Goal: Task Accomplishment & Management: Manage account settings

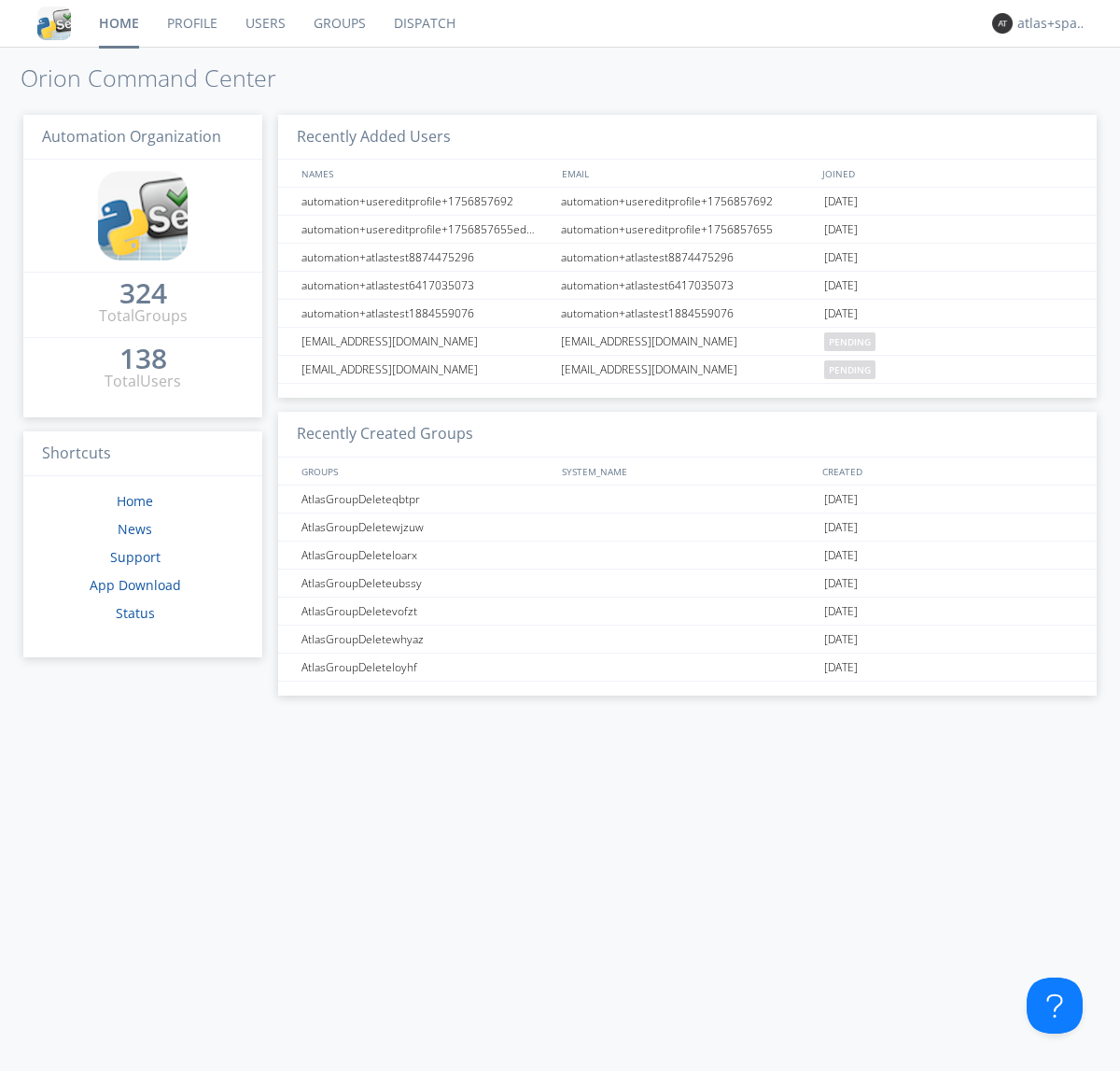
click at [423, 23] on link "Dispatch" at bounding box center [425, 23] width 90 height 47
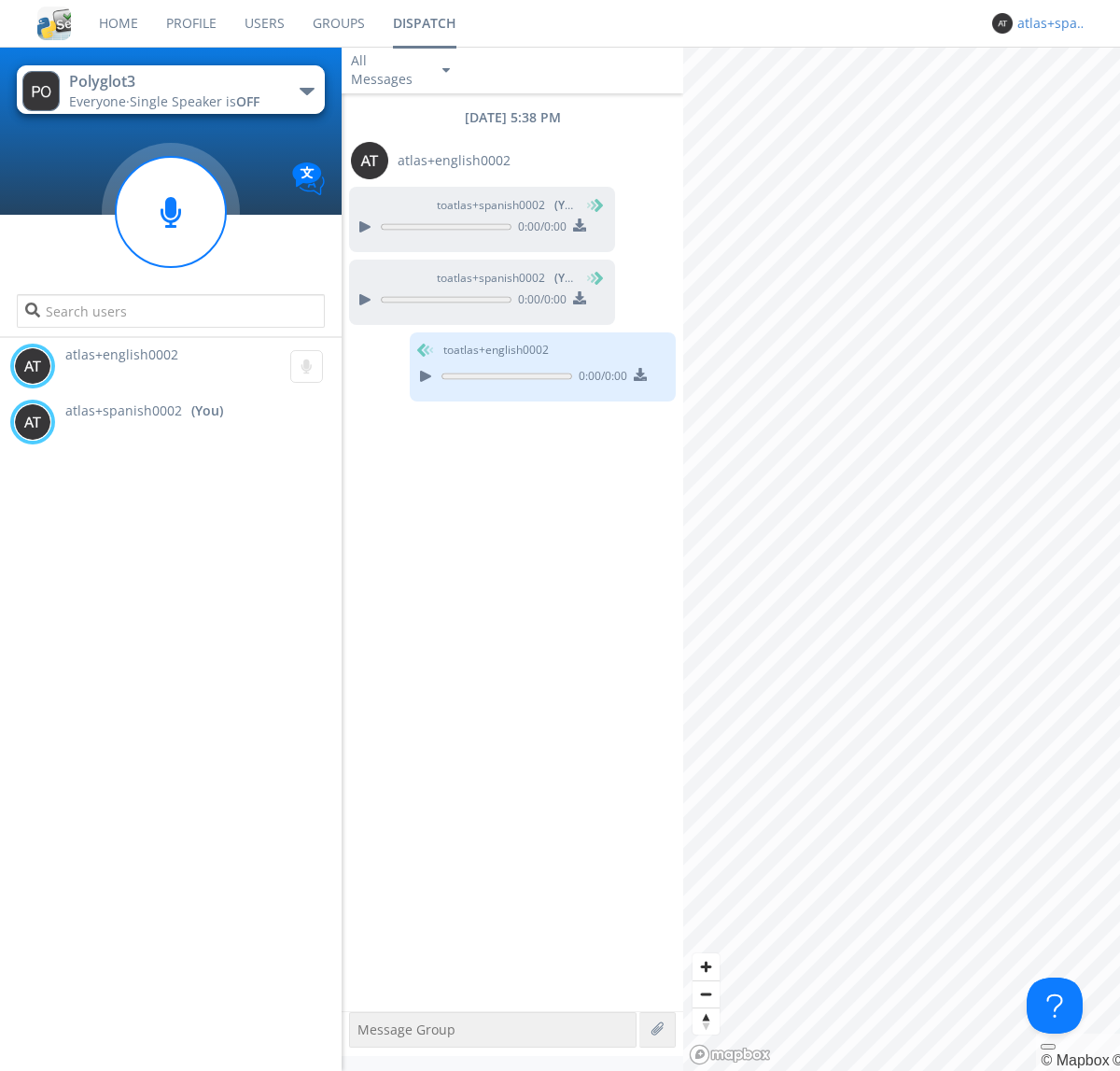
click at [1047, 23] on div "atlas+spanish0002" at bounding box center [1053, 23] width 70 height 19
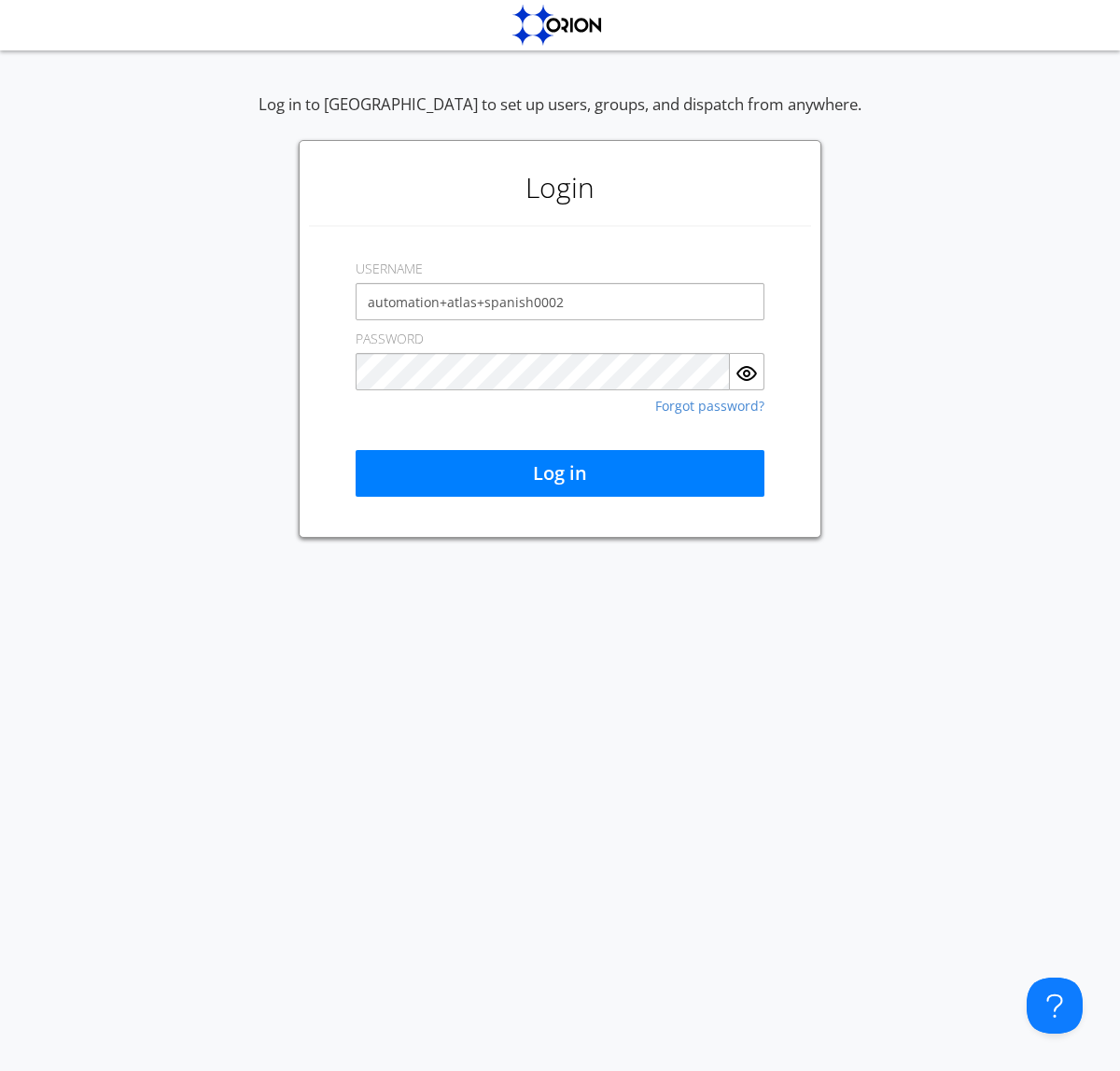
type input "automation+atlas+spanish0002"
click at [560, 473] on button "Log in" at bounding box center [560, 473] width 409 height 47
